Goal: Transaction & Acquisition: Purchase product/service

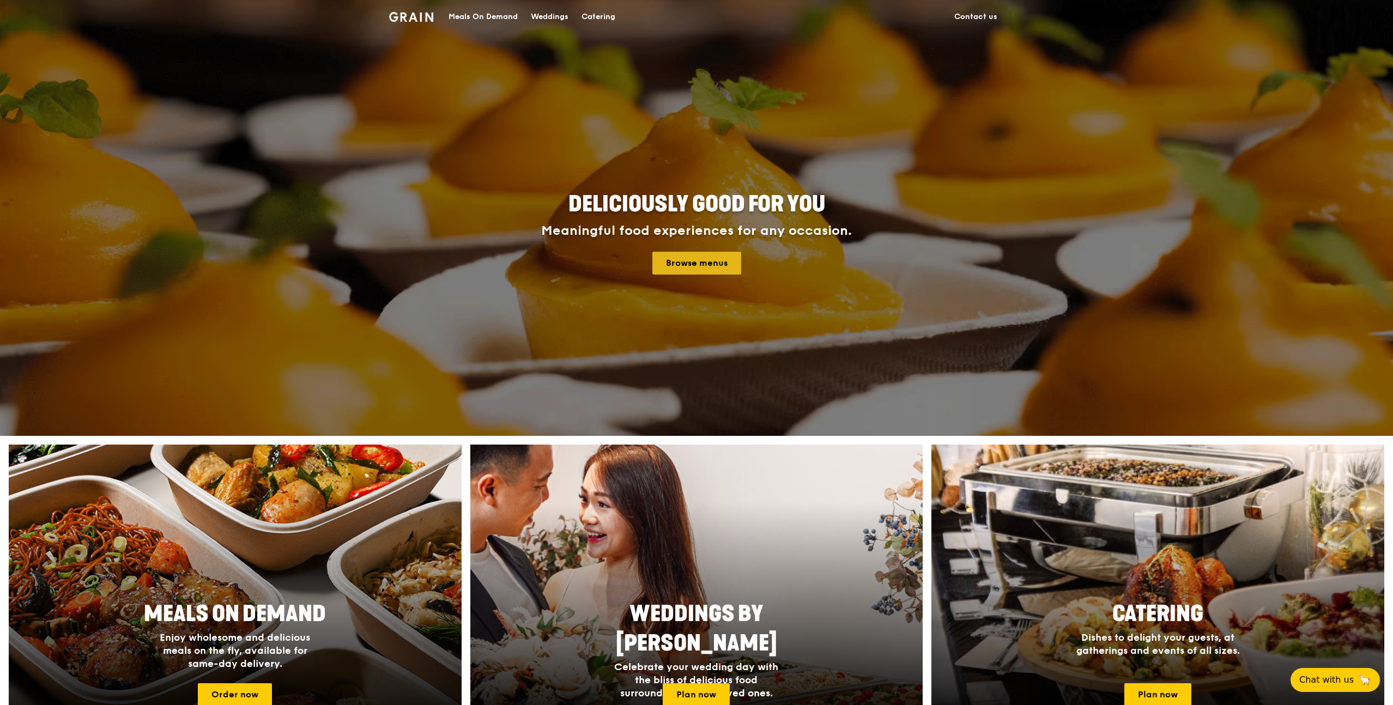
drag, startPoint x: 702, startPoint y: 266, endPoint x: 674, endPoint y: 266, distance: 27.2
click at [702, 266] on link "Browse menus" at bounding box center [696, 263] width 89 height 23
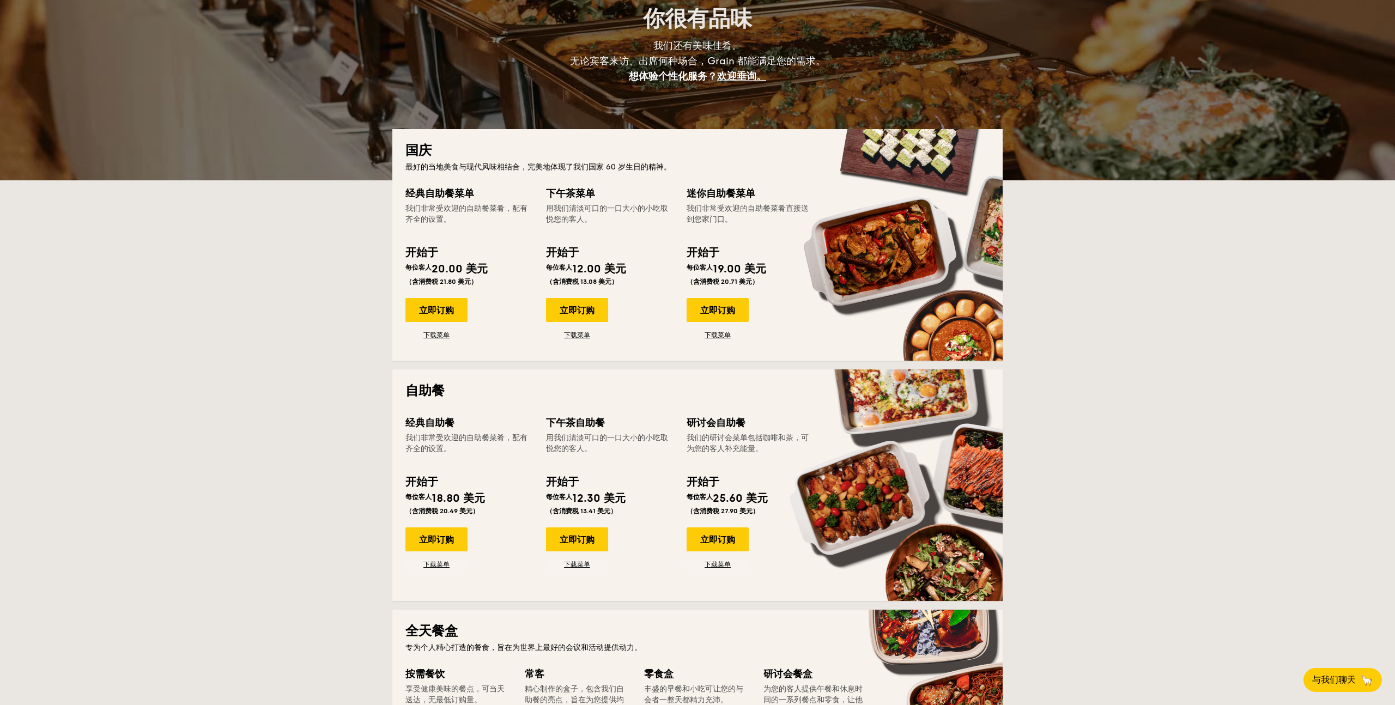
scroll to position [124, 0]
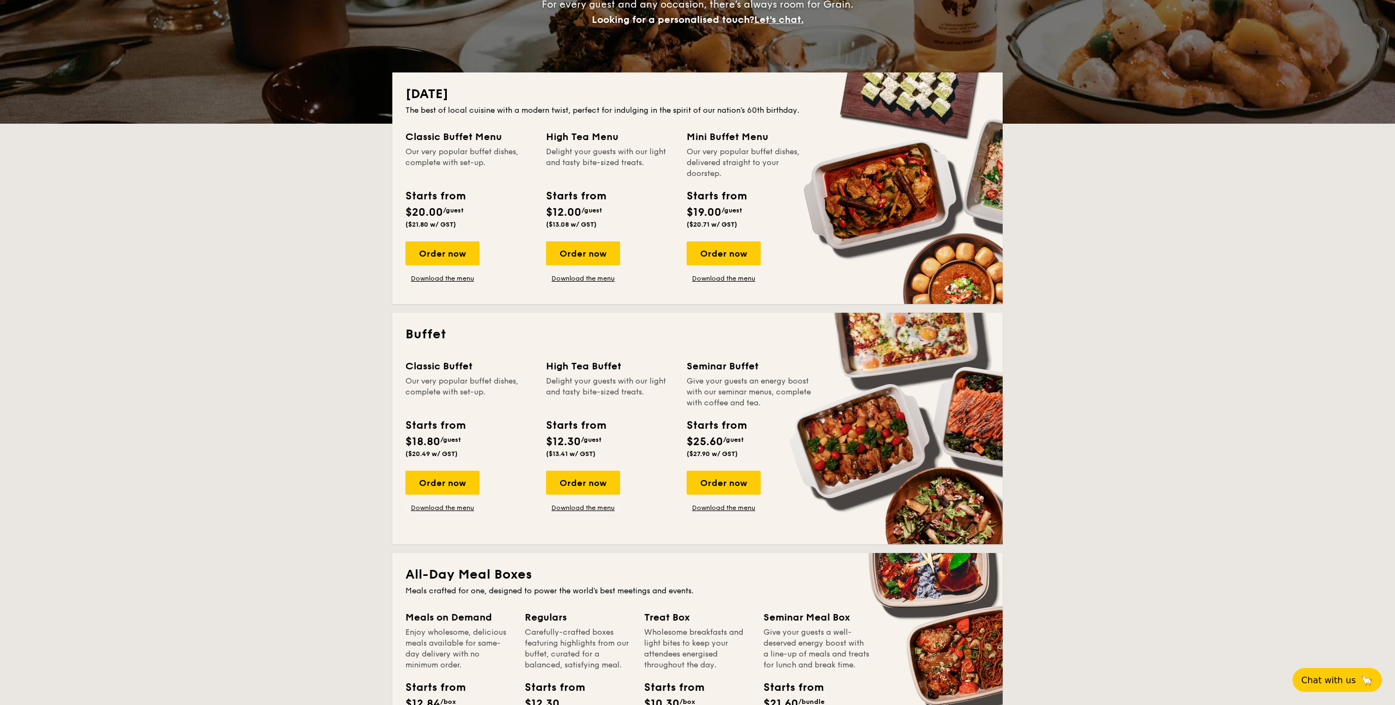
scroll to position [181, 0]
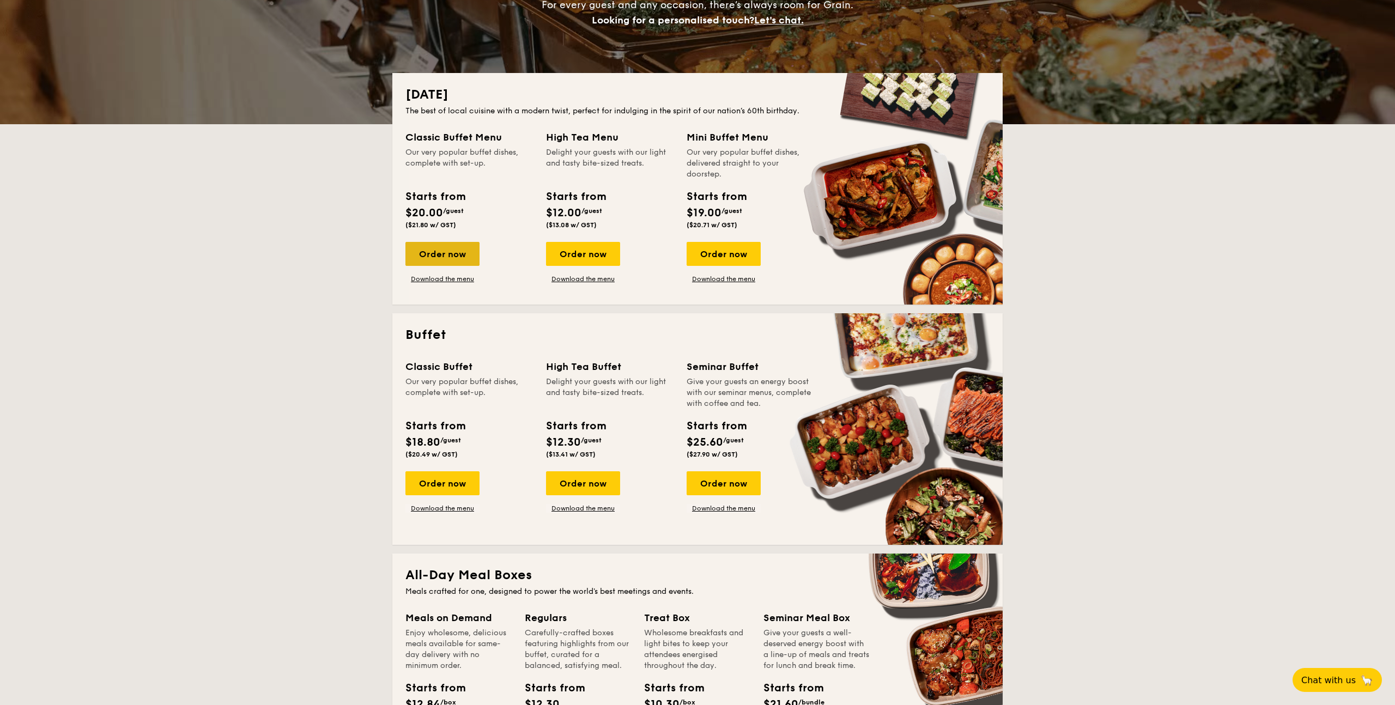
click at [452, 256] on div "Order now" at bounding box center [442, 254] width 74 height 24
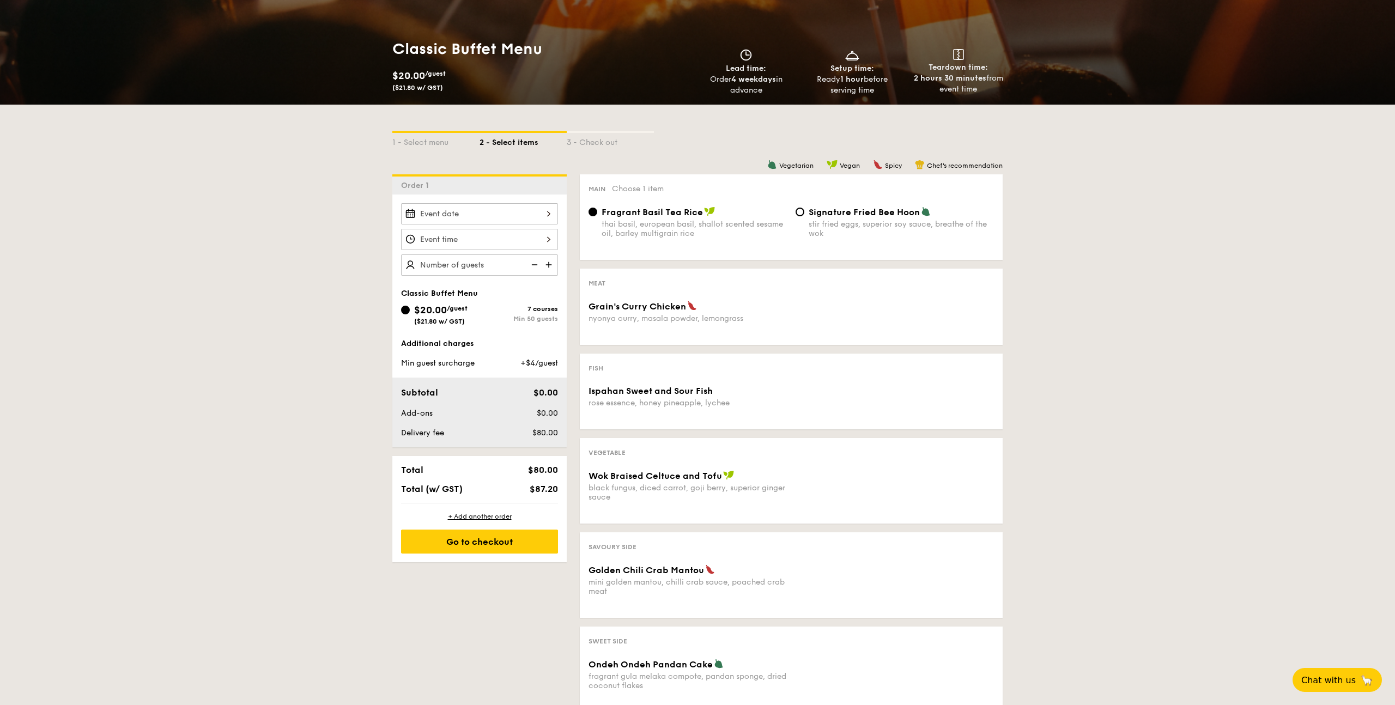
scroll to position [132, 0]
